Goal: Navigation & Orientation: Find specific page/section

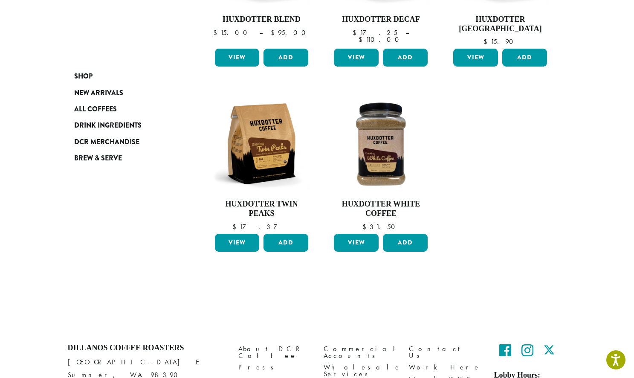
scroll to position [300, 0]
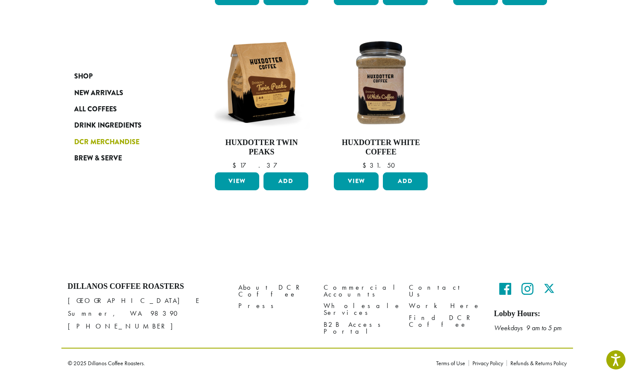
click at [111, 141] on span "DCR Merchandise" at bounding box center [106, 142] width 65 height 11
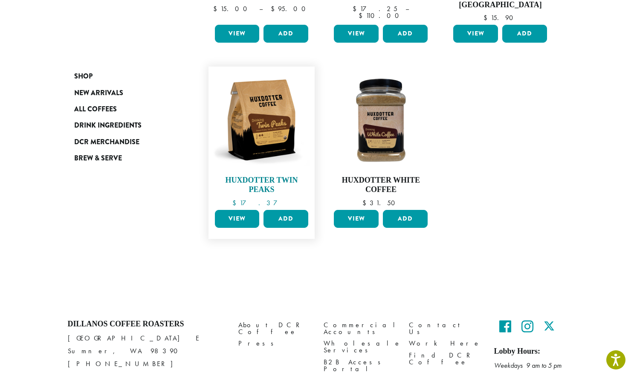
scroll to position [0, 0]
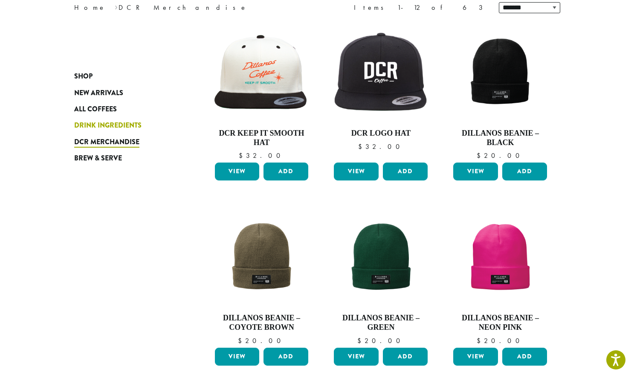
click at [112, 121] on span "Drink Ingredients" at bounding box center [107, 125] width 67 height 11
click at [109, 156] on span "Brew & Serve" at bounding box center [98, 158] width 48 height 11
